Goal: Obtain resource: Download file/media

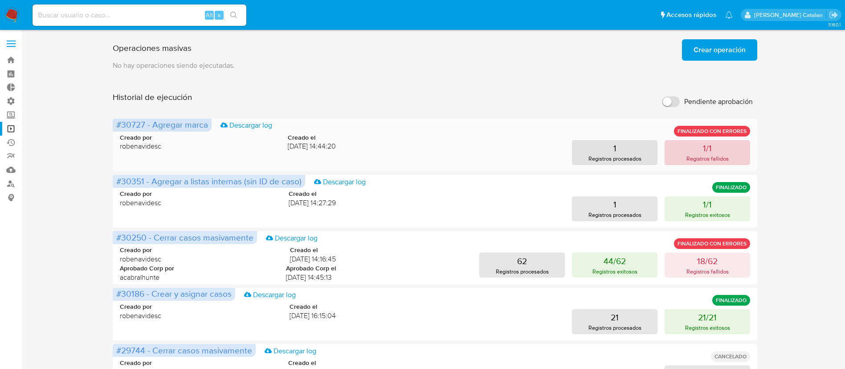
click at [680, 156] on button "1/1 Registros fallidos" at bounding box center [708, 152] width 86 height 25
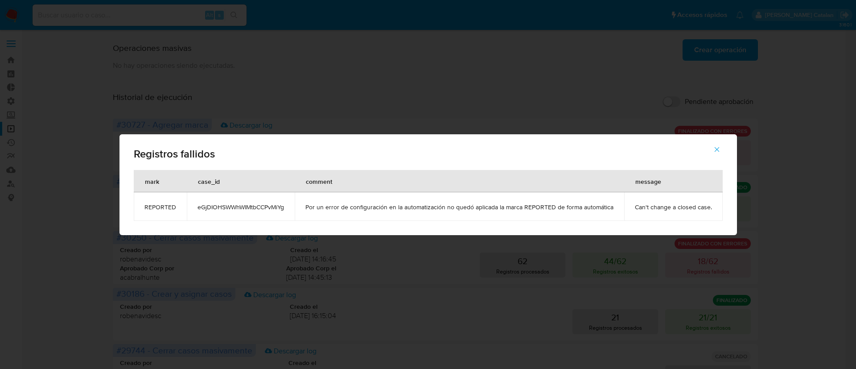
click at [330, 211] on td "Por un error de configuración en la automatización no quedó aplicada la marca R…" at bounding box center [459, 206] width 329 height 29
click at [713, 149] on icon "button" at bounding box center [717, 149] width 8 height 8
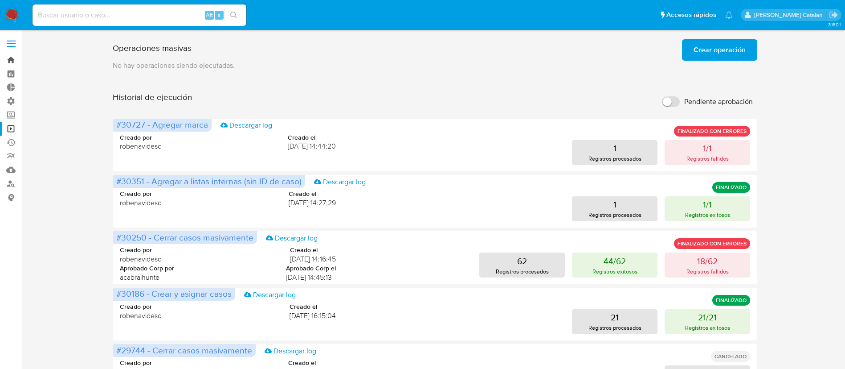
click at [8, 64] on link "Bandeja" at bounding box center [53, 60] width 106 height 14
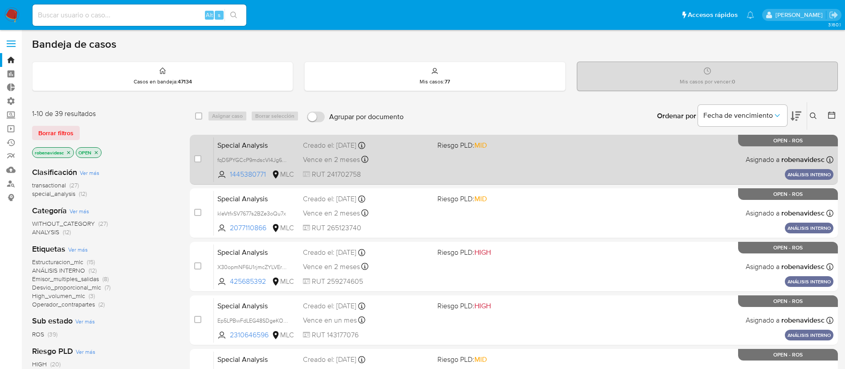
click at [340, 147] on div "Creado el: 11/08/2025 Creado el: 11/08/2025 10:03:48" at bounding box center [366, 145] width 127 height 10
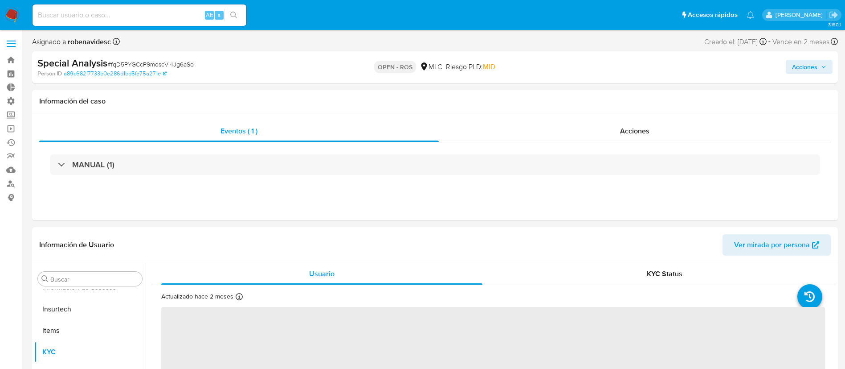
scroll to position [419, 0]
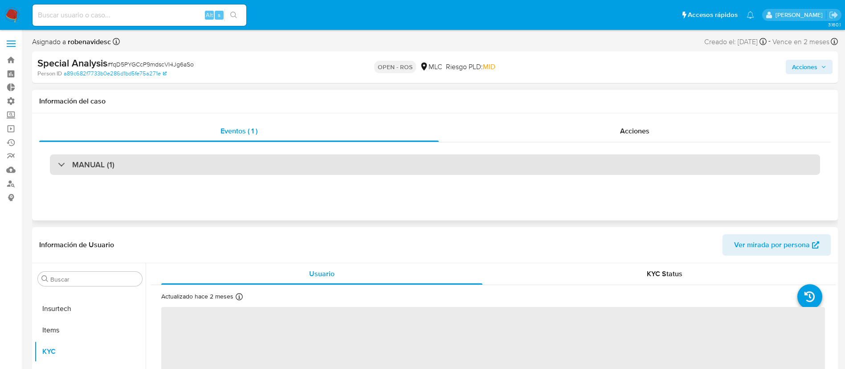
select select "10"
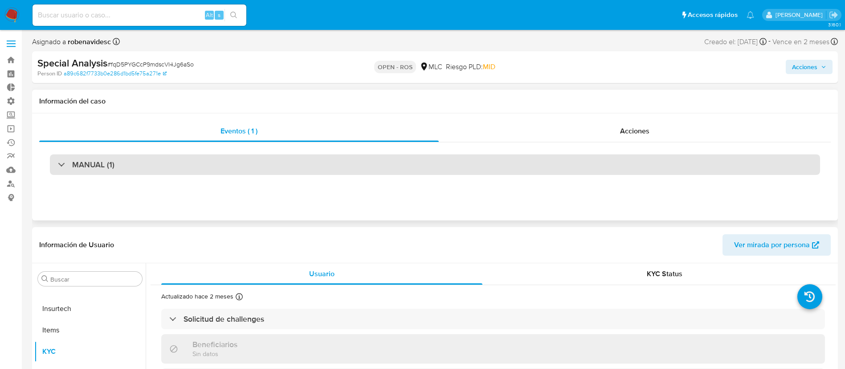
click at [549, 165] on div "MANUAL (1)" at bounding box center [435, 164] width 771 height 21
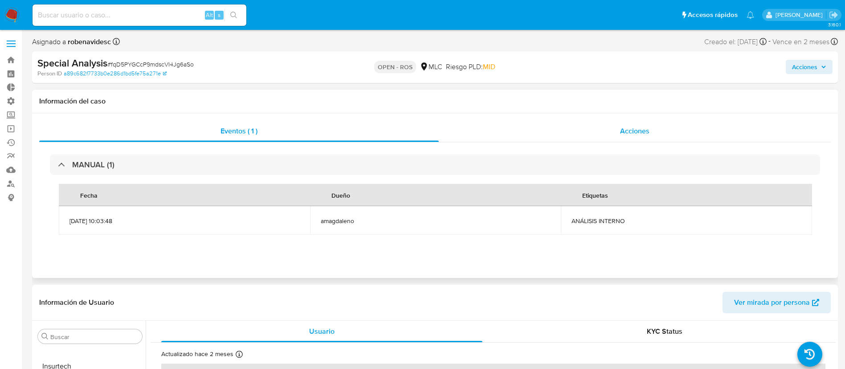
click at [628, 128] on span "Acciones" at bounding box center [634, 131] width 29 height 10
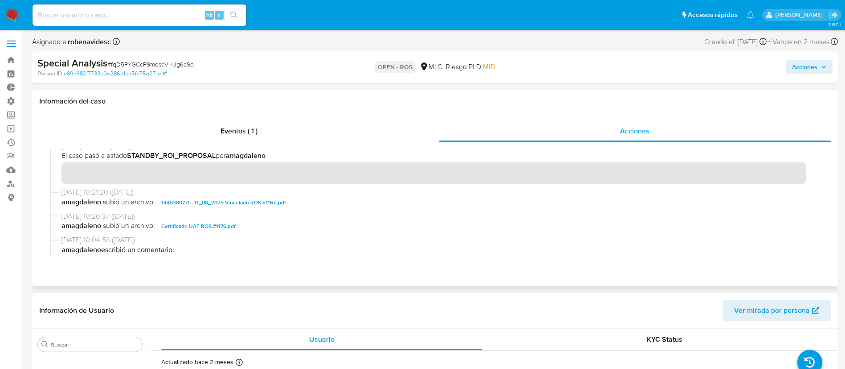
scroll to position [224, 0]
click at [210, 220] on span "[DATE] 10:20:37 ([DATE])" at bounding box center [439, 217] width 755 height 10
click at [206, 225] on span "Certificado UAF ROS #1176.pdf" at bounding box center [198, 226] width 74 height 11
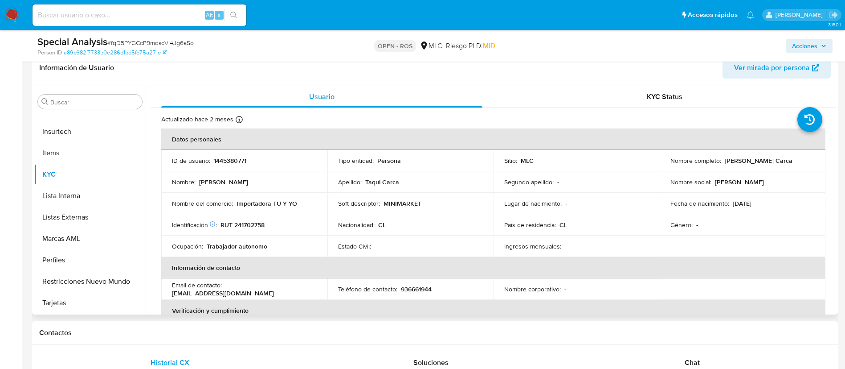
scroll to position [209, 0]
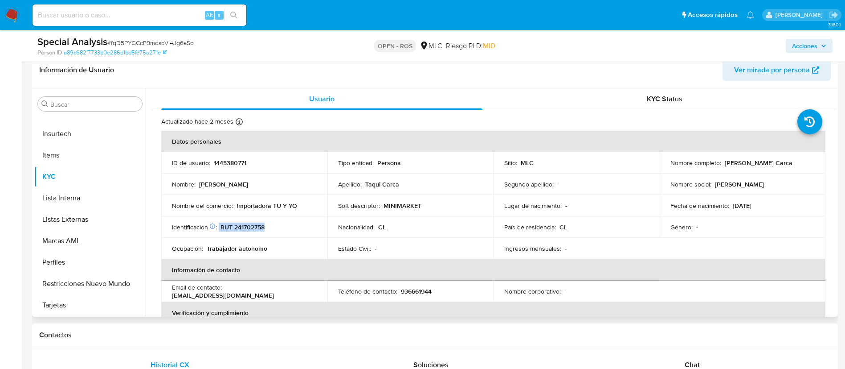
drag, startPoint x: 271, startPoint y: 224, endPoint x: 219, endPoint y: 227, distance: 52.2
click at [219, 227] on div "Identificación Nº de serie: 602166547 : RUT 241702758" at bounding box center [244, 227] width 145 height 8
copy div "RUT 241702758"
click at [651, 99] on span "KYC Status" at bounding box center [665, 99] width 36 height 10
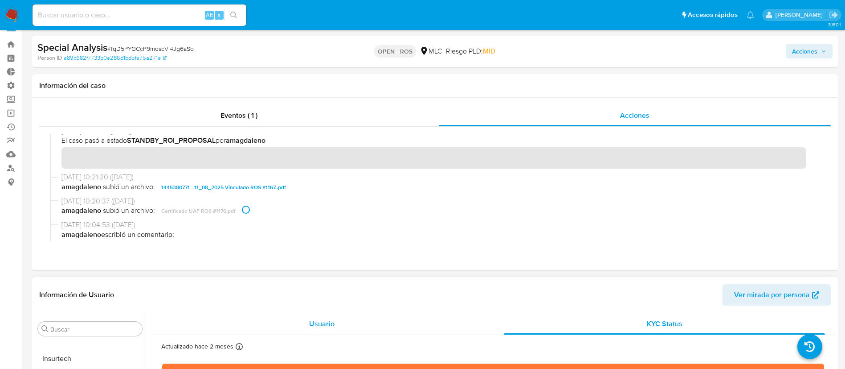
scroll to position [15, 0]
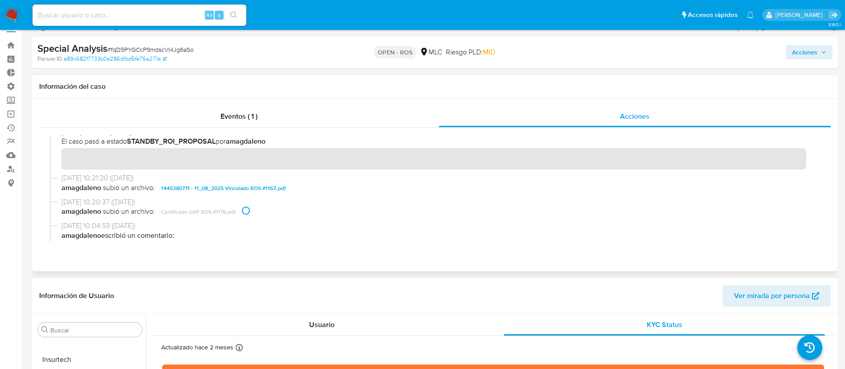
click at [269, 191] on span "1445380771 - 11_08_2025 Vinculado ROS #1167..pdf" at bounding box center [223, 188] width 125 height 11
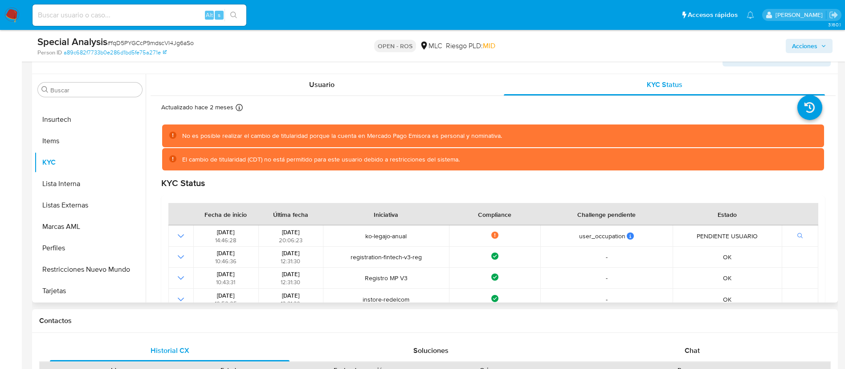
scroll to position [0, 0]
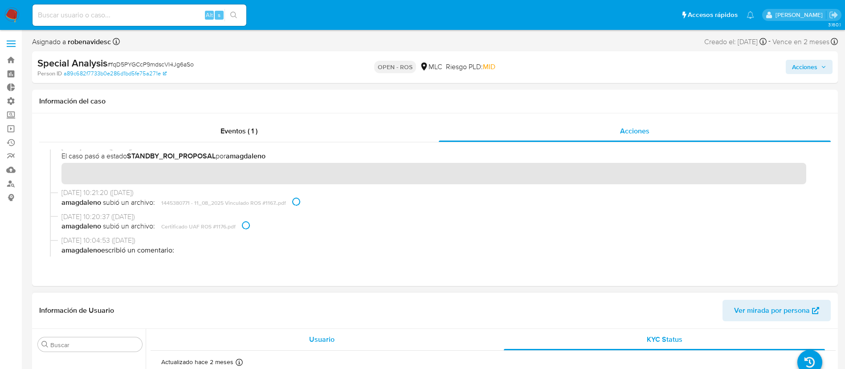
click at [308, 338] on div "Usuario" at bounding box center [321, 338] width 321 height 21
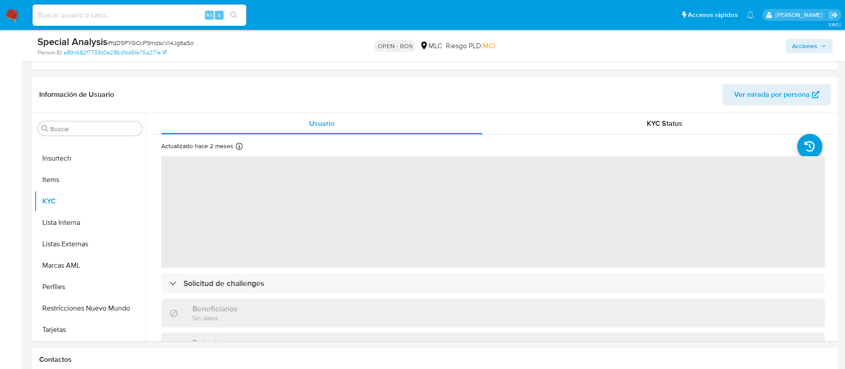
scroll to position [185, 0]
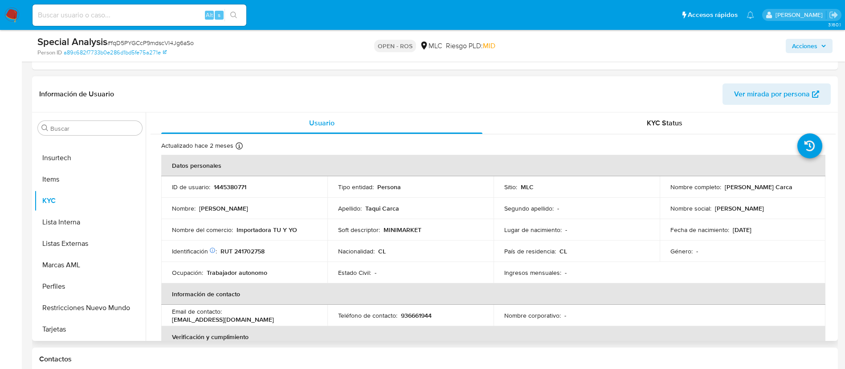
click at [436, 248] on div "Nacionalidad : CL" at bounding box center [410, 251] width 145 height 8
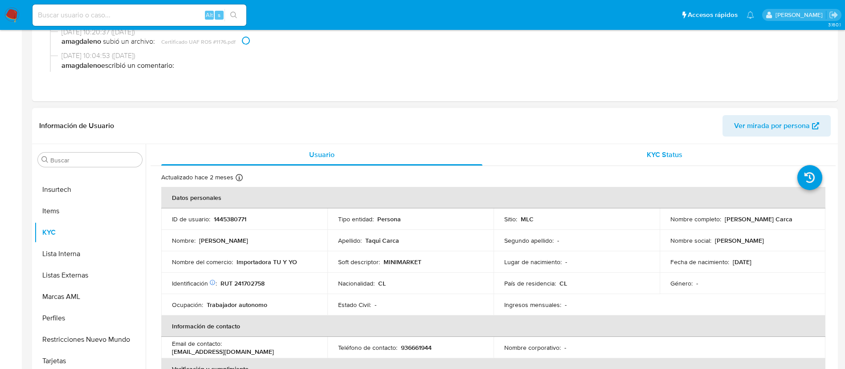
scroll to position [0, 0]
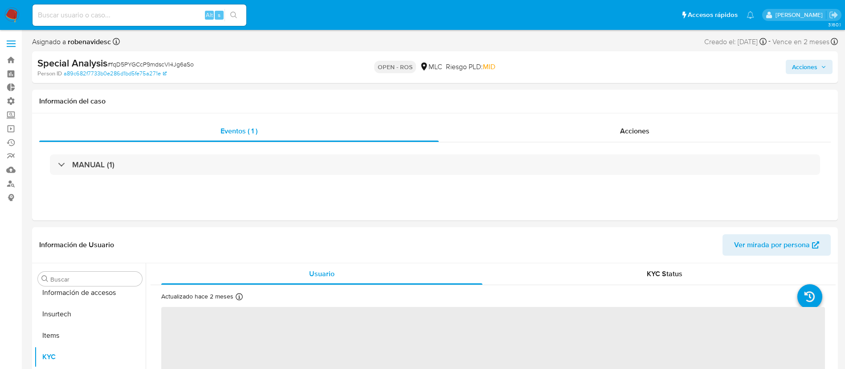
scroll to position [419, 0]
select select "10"
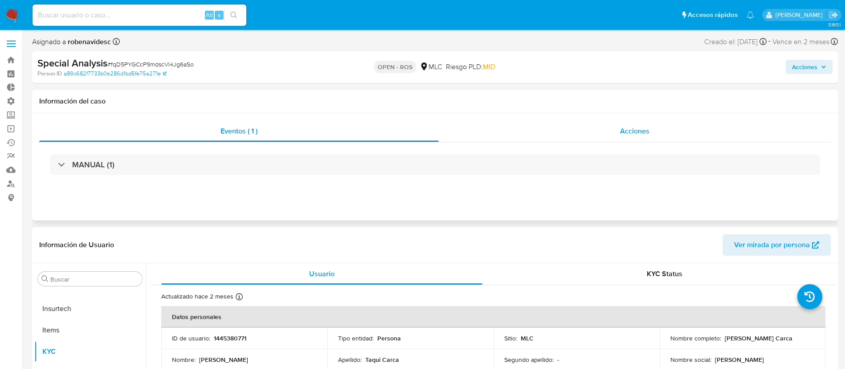
click at [632, 135] on span "Acciones" at bounding box center [634, 131] width 29 height 10
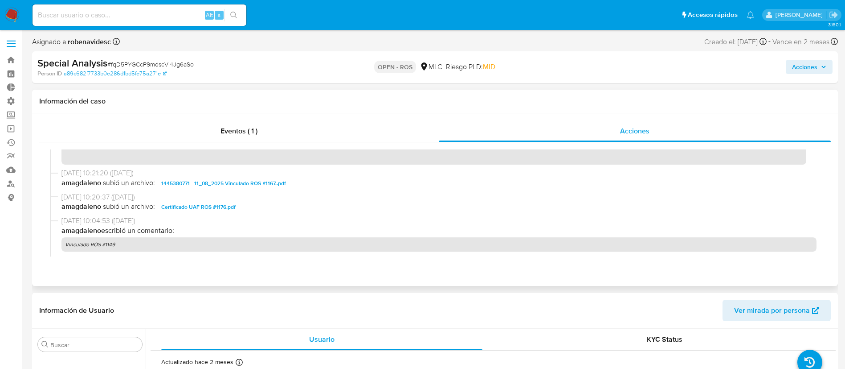
scroll to position [244, 0]
click at [280, 186] on span "1445380771 - 11_08_2025 Vinculado ROS #1167..pdf" at bounding box center [223, 182] width 125 height 11
click at [221, 206] on span "Certificado UAF ROS #1176.pdf" at bounding box center [198, 206] width 74 height 11
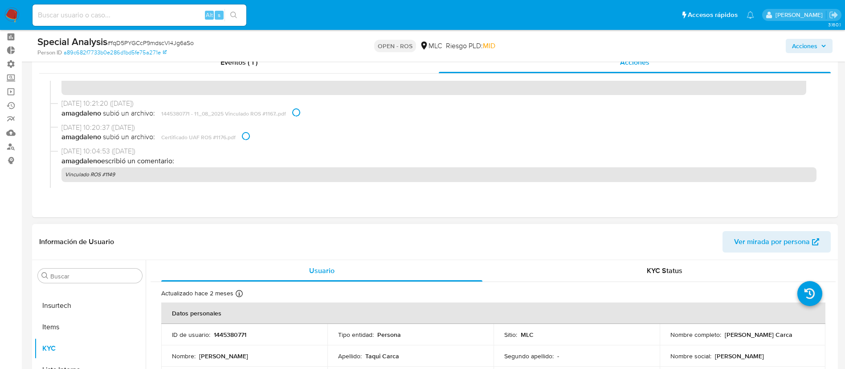
scroll to position [0, 0]
